Goal: Entertainment & Leisure: Browse casually

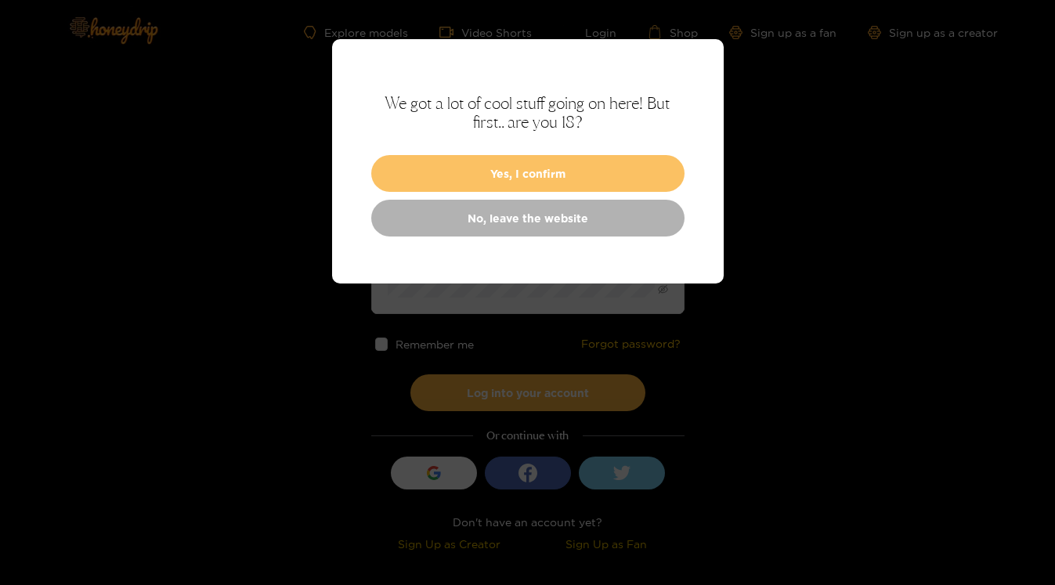
click at [413, 164] on button "Yes, I confirm" at bounding box center [527, 173] width 313 height 37
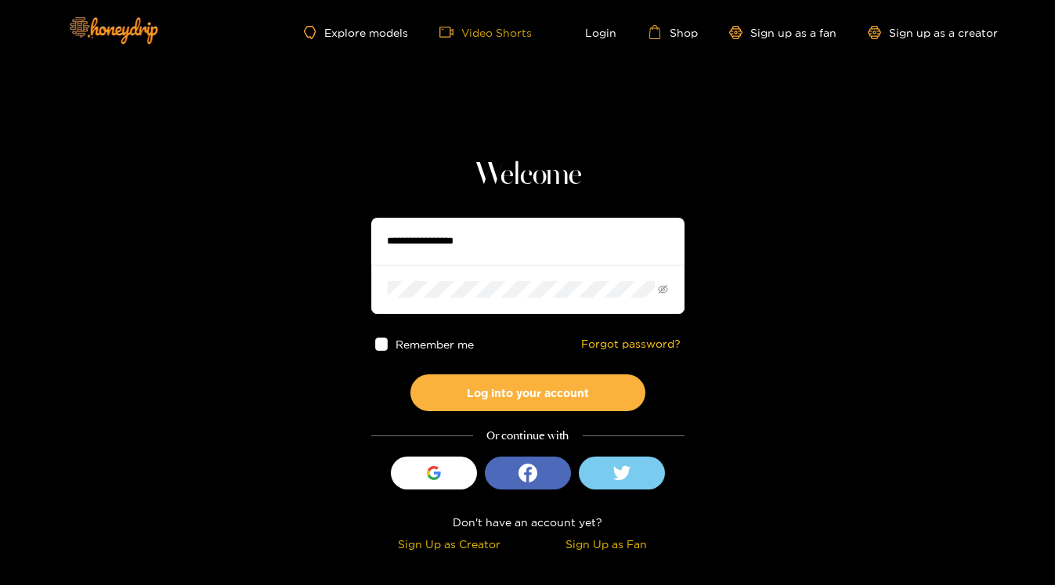
click at [478, 38] on link "Video Shorts" at bounding box center [485, 32] width 92 height 14
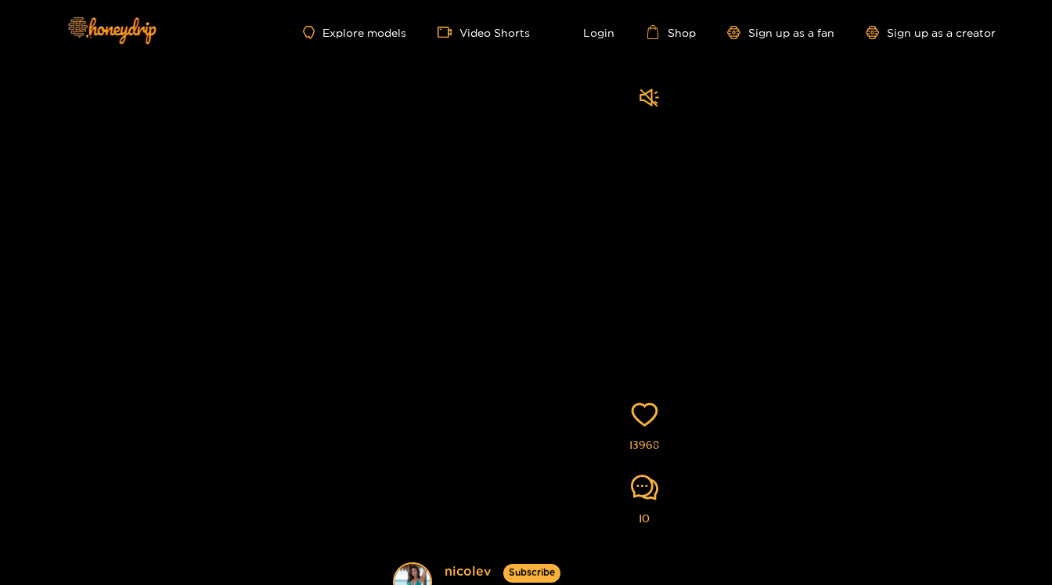
click at [384, 40] on div "Explore models Video Shorts Login Shop Sign up as a fan Sign up as a creator" at bounding box center [525, 32] width 939 height 64
click at [316, 31] on link "Explore models" at bounding box center [354, 32] width 103 height 13
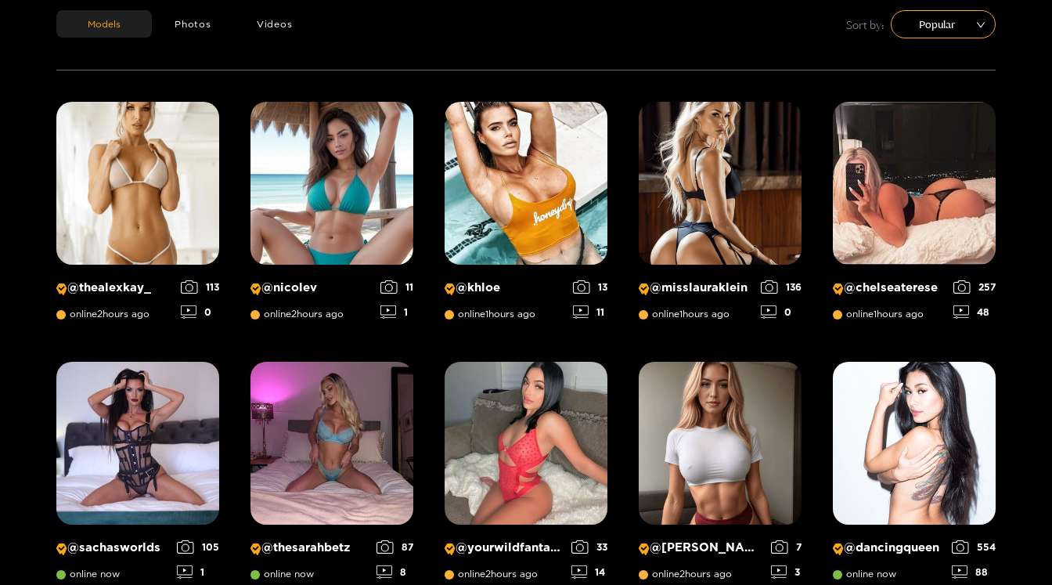
scroll to position [209, 0]
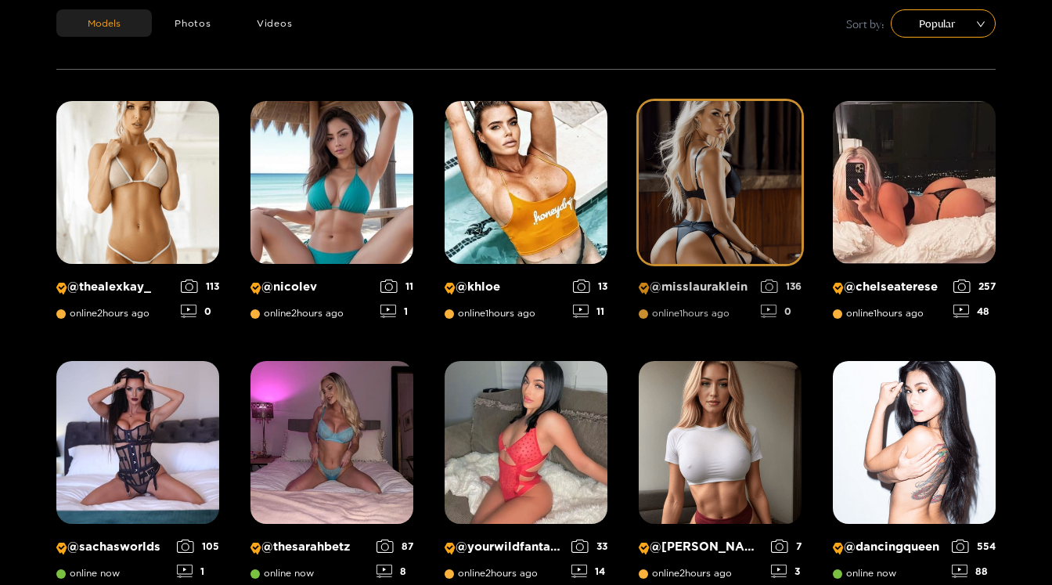
click at [705, 143] on img at bounding box center [720, 182] width 163 height 163
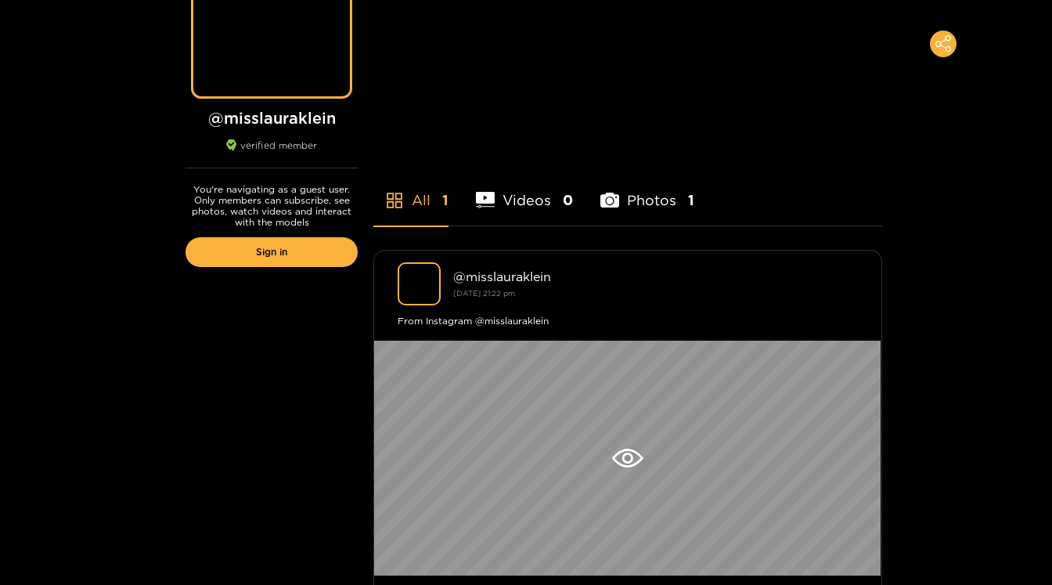
scroll to position [204, 0]
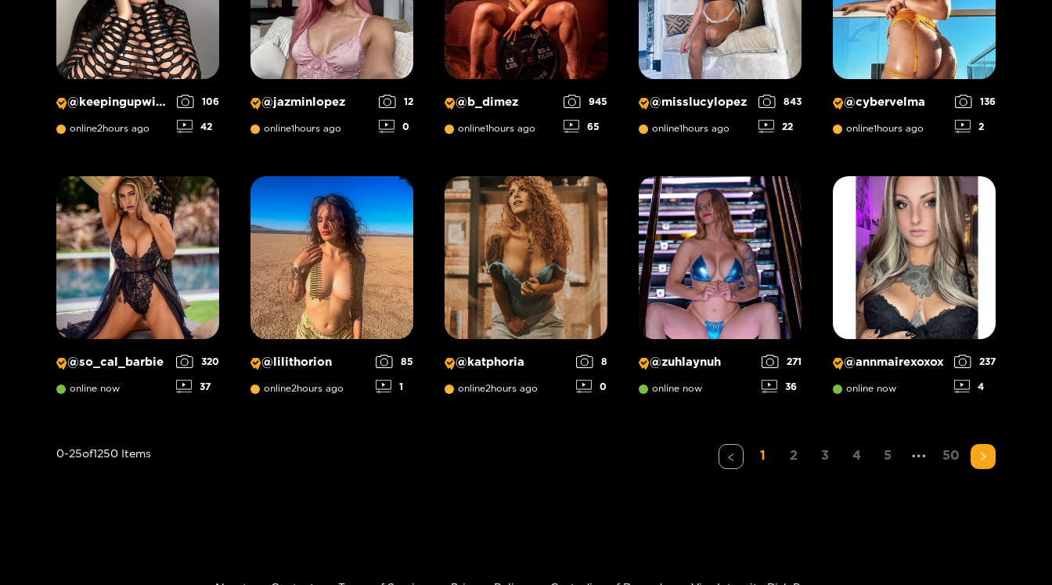
scroll to position [1184, 0]
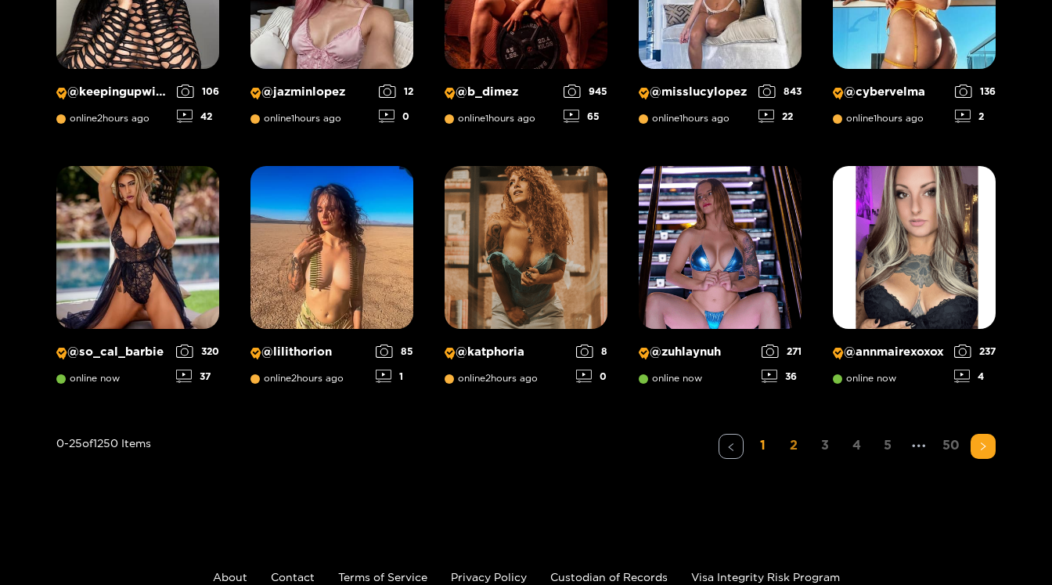
click at [784, 443] on link "2" at bounding box center [793, 445] width 25 height 23
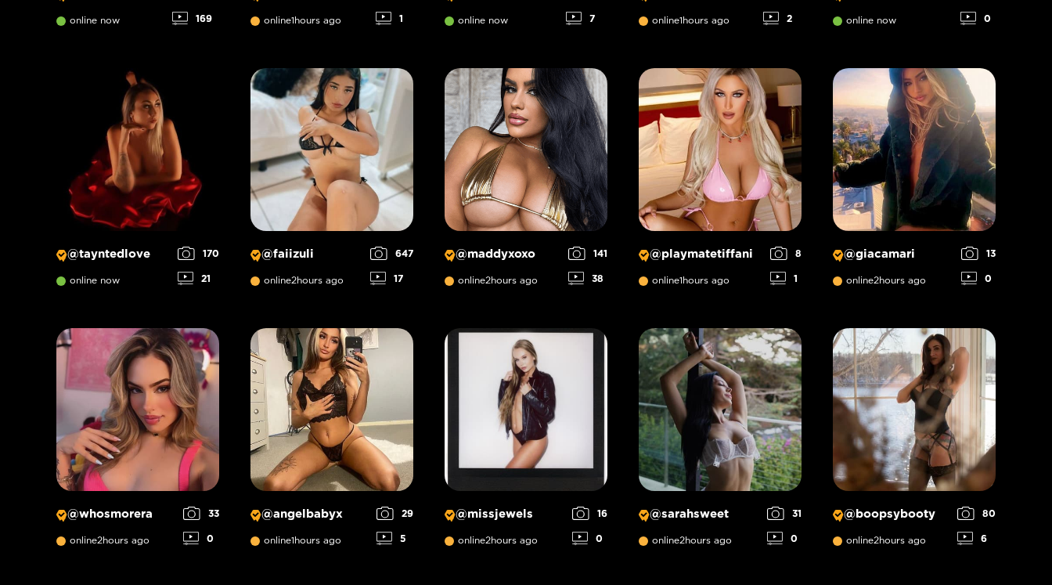
scroll to position [765, 0]
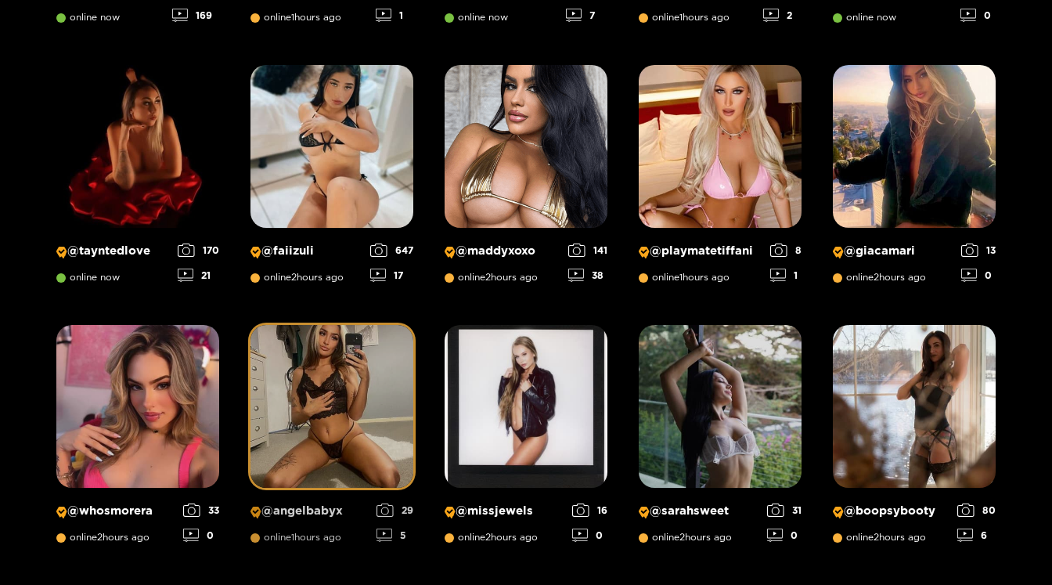
click at [380, 536] on icon at bounding box center [385, 534] width 16 height 13
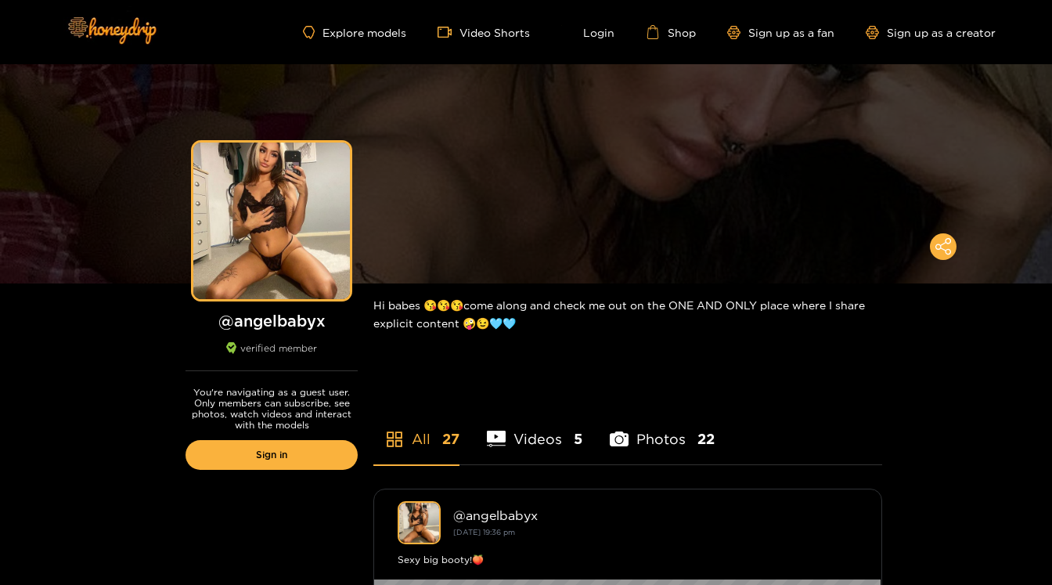
click at [356, 39] on div "Explore models Video Shorts Login Shop Sign up as a fan Sign up as a creator" at bounding box center [525, 32] width 939 height 64
